Goal: Complete application form

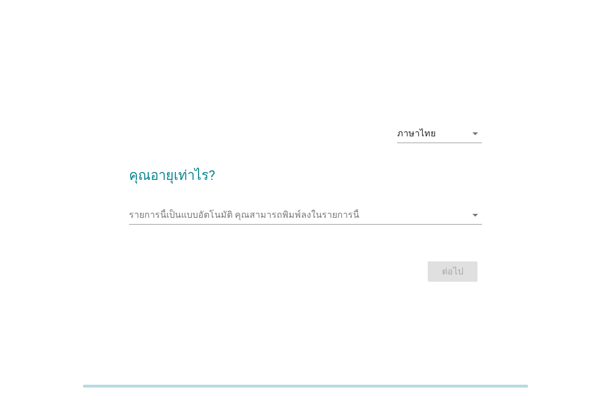
click at [274, 224] on input "รายการนี้เป็นแบบอัตโนมัติ คุณสามารถพิมพ์ลงในรายการนี้" at bounding box center [297, 215] width 337 height 18
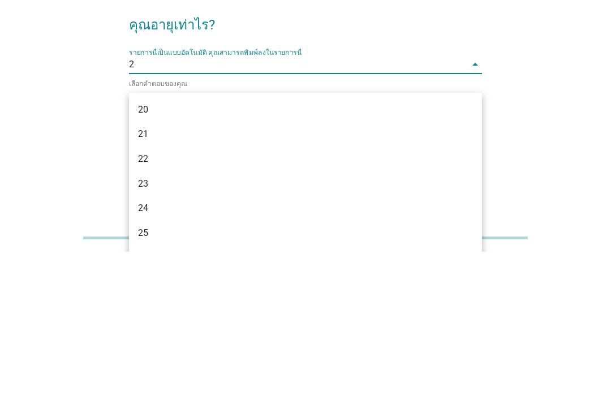
type input "25"
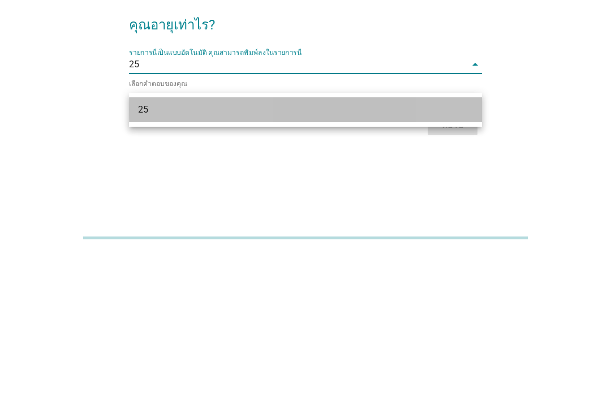
click at [452, 245] on div "25" at bounding box center [305, 257] width 353 height 25
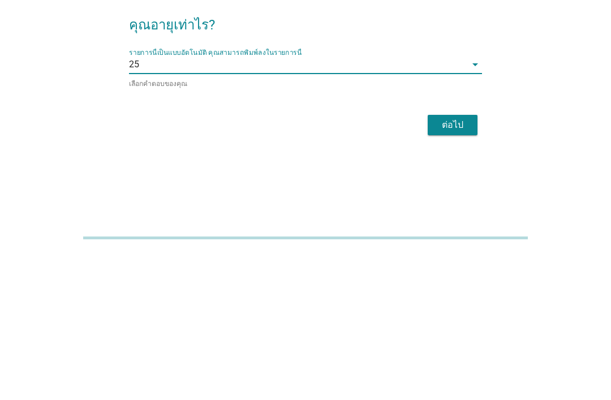
click at [458, 266] on div "ต่อไป" at bounding box center [453, 273] width 32 height 14
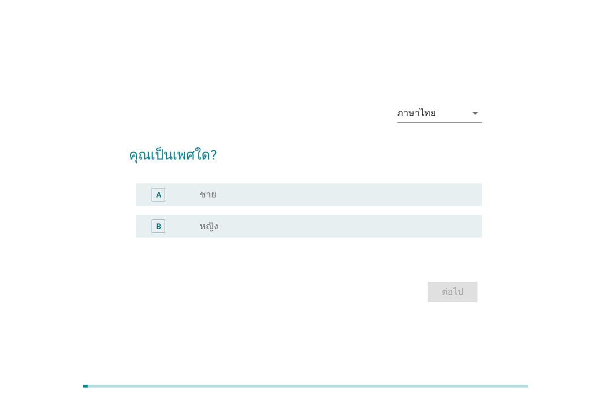
click at [339, 232] on div "radio_button_unchecked หญิง" at bounding box center [332, 226] width 264 height 11
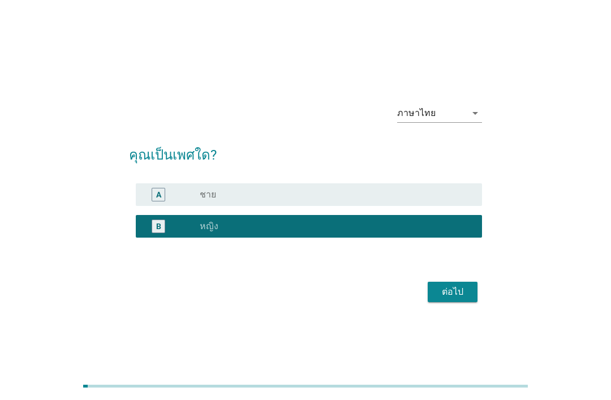
click at [473, 302] on button "ต่อไป" at bounding box center [453, 292] width 50 height 20
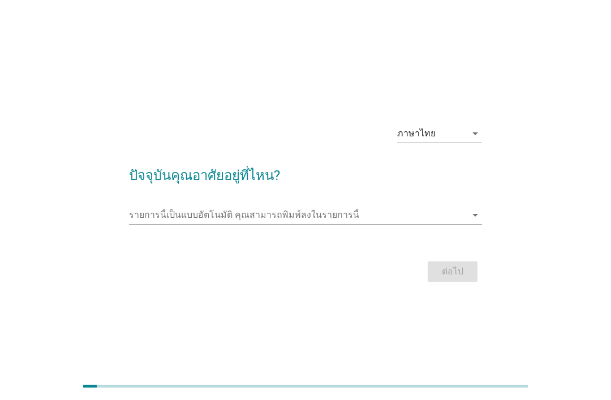
click at [141, 235] on div "รายการนี้เป็นแบบอัตโนมัติ [PERSON_NAME]พิมพ์ลงในรายการนี้ arrow_drop_down" at bounding box center [305, 220] width 353 height 29
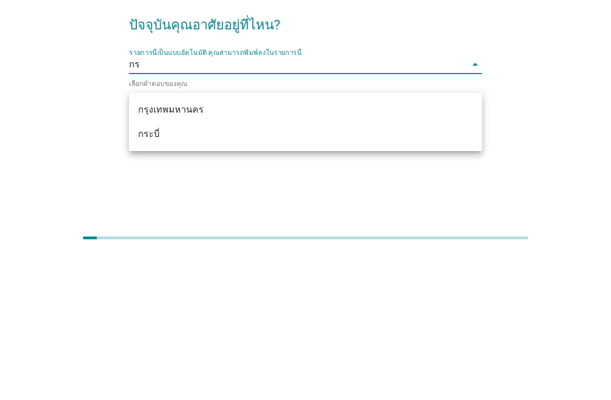
type input "กรุ"
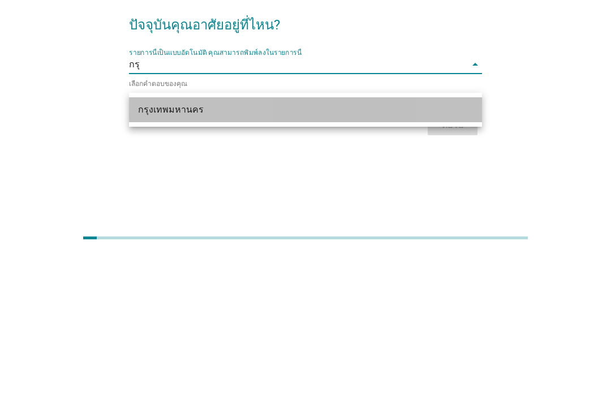
click at [147, 251] on div "กรุงเทพมหานคร" at bounding box center [291, 258] width 307 height 14
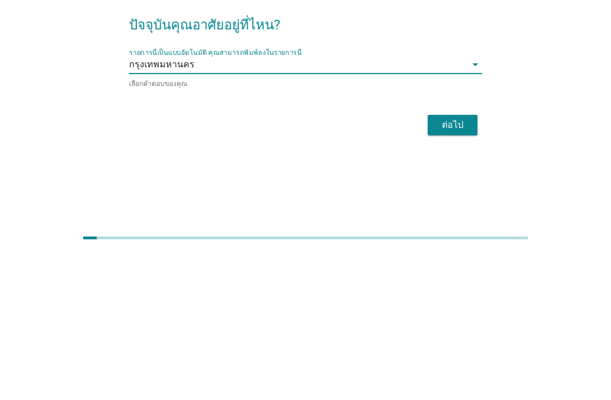
click at [460, 266] on div "ต่อไป" at bounding box center [453, 273] width 32 height 14
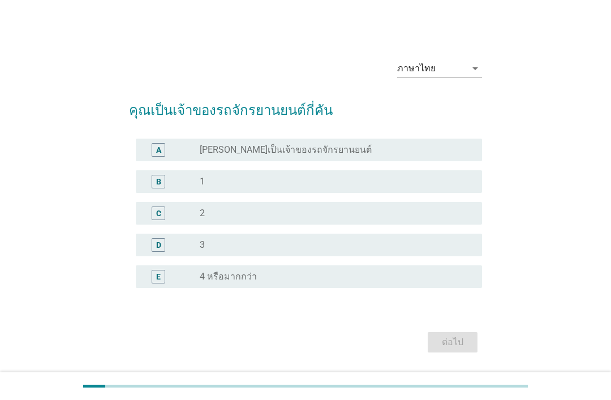
click at [153, 220] on div "C" at bounding box center [159, 213] width 14 height 14
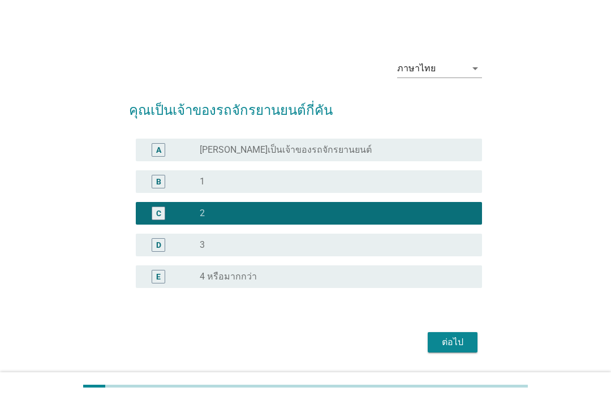
click at [460, 349] on div "ต่อไป" at bounding box center [453, 342] width 32 height 14
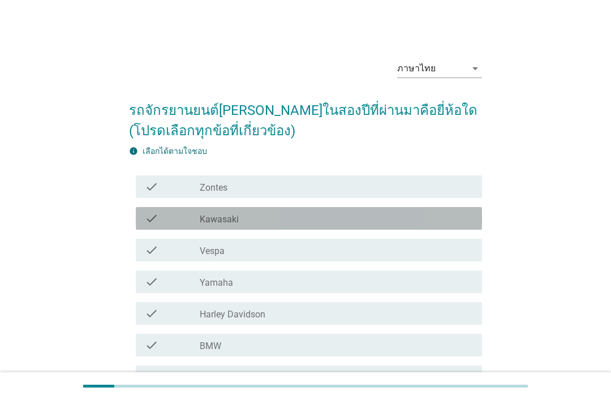
click at [312, 215] on div "check_box_outline_blank Kawasaki" at bounding box center [336, 219] width 273 height 14
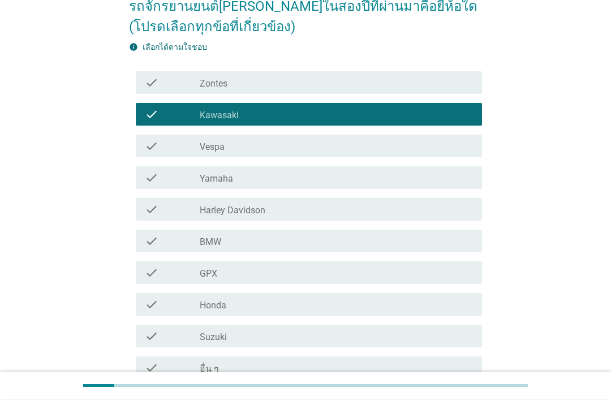
scroll to position [104, 0]
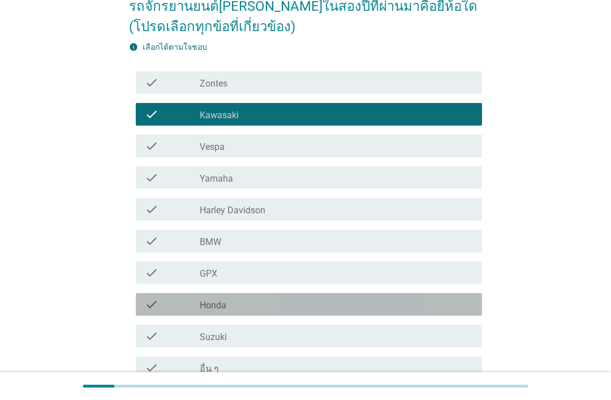
click at [378, 313] on div "check check_box_outline_blank Honda" at bounding box center [309, 304] width 346 height 23
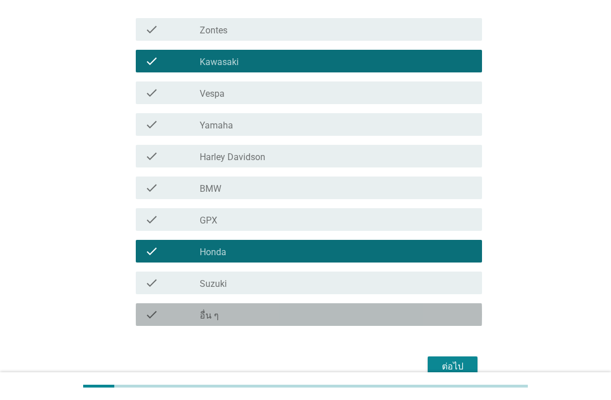
scroll to position [179, 0]
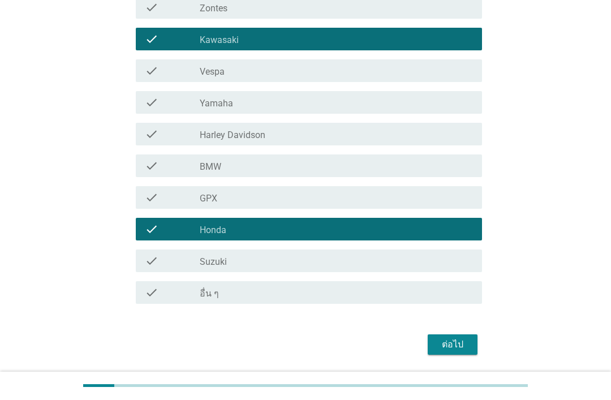
click at [459, 343] on div "ต่อไป" at bounding box center [453, 345] width 32 height 14
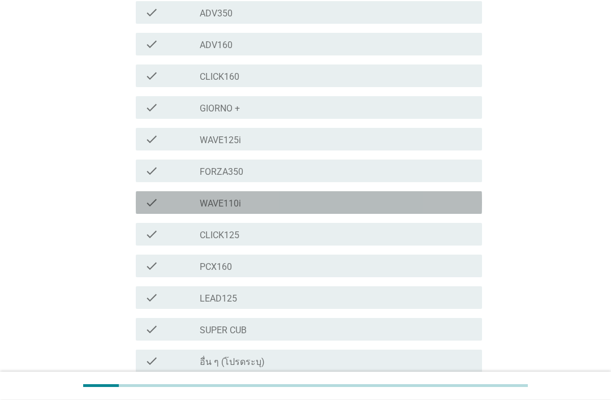
scroll to position [226, 0]
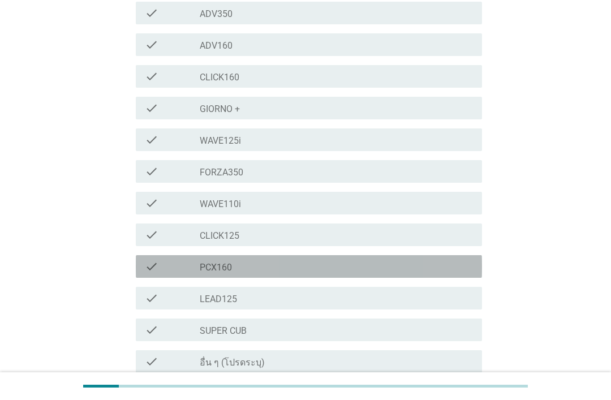
click at [384, 257] on div "check check_box_outline_blank PCX160" at bounding box center [309, 266] width 346 height 23
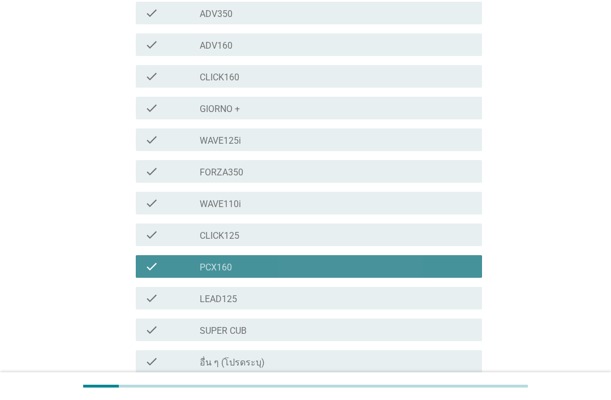
click at [307, 260] on div "check_box_outline_blank PCX160" at bounding box center [336, 267] width 273 height 14
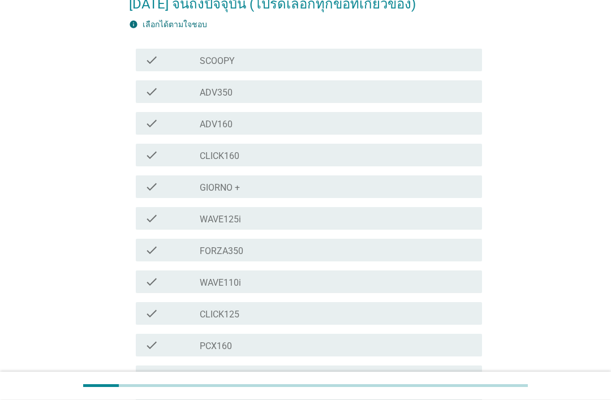
scroll to position [147, 0]
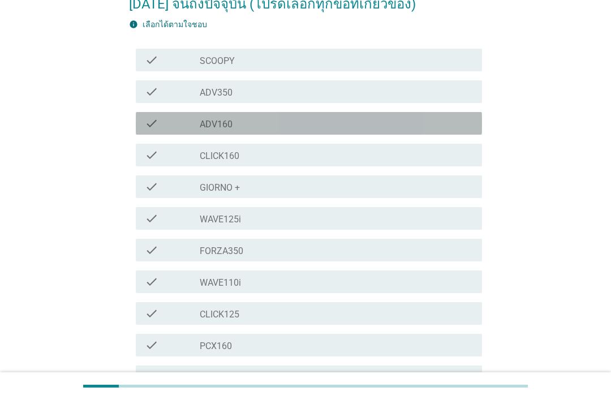
click at [356, 117] on div "check_box_outline_blank ADV160" at bounding box center [336, 124] width 273 height 14
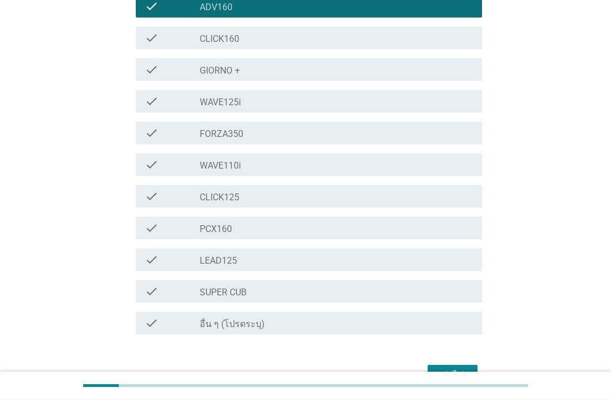
scroll to position [274, 0]
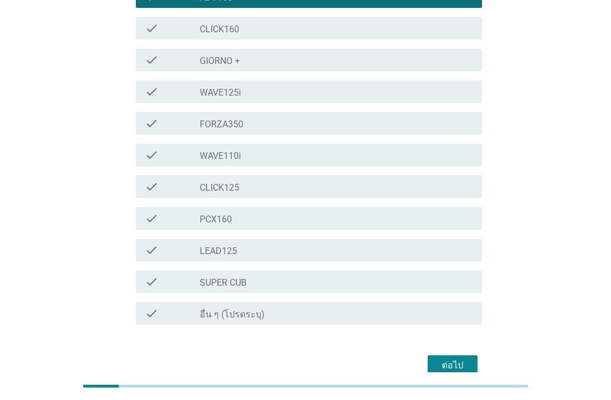
click at [458, 359] on div "ต่อไป" at bounding box center [453, 366] width 32 height 14
